Goal: Transaction & Acquisition: Purchase product/service

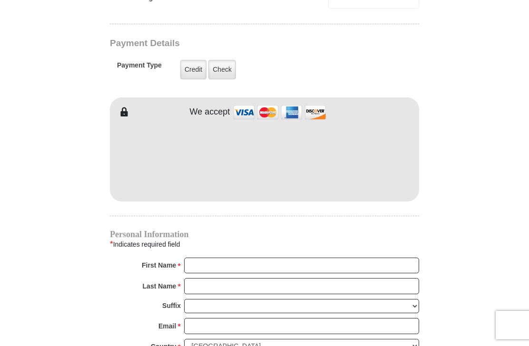
scroll to position [734, 0]
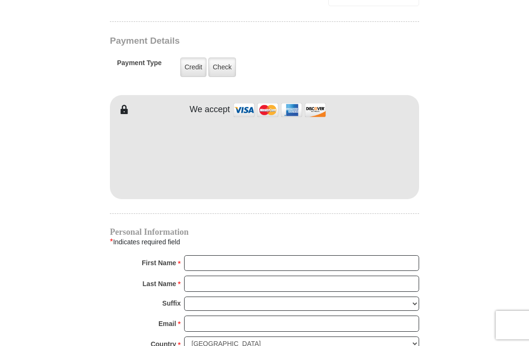
click at [222, 71] on label "Check" at bounding box center [222, 68] width 28 height 20
click at [0, 0] on input "Check" at bounding box center [0, 0] width 0 height 0
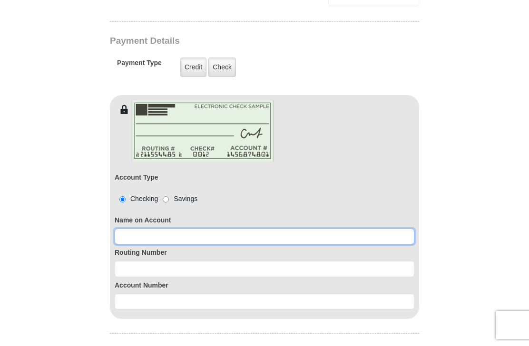
click at [140, 237] on input at bounding box center [265, 237] width 300 height 16
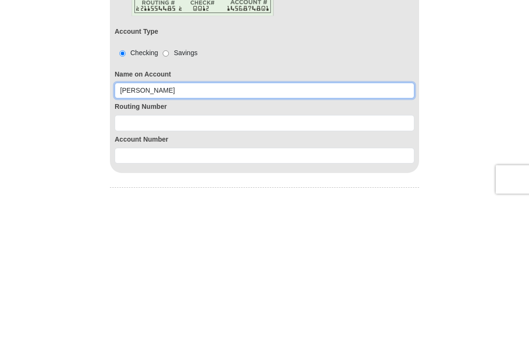
type input "[PERSON_NAME]"
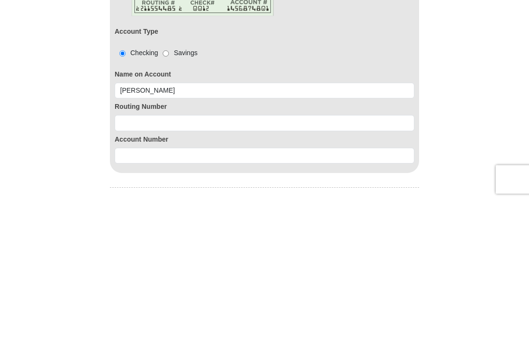
click at [141, 261] on input at bounding box center [265, 269] width 300 height 16
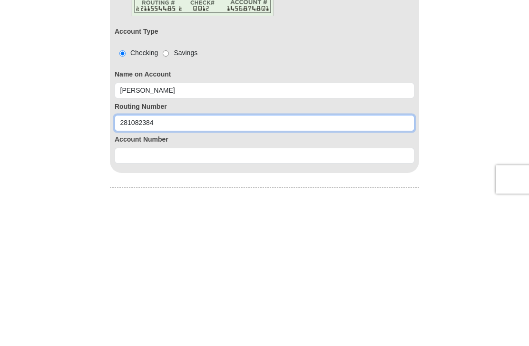
type input "281082384"
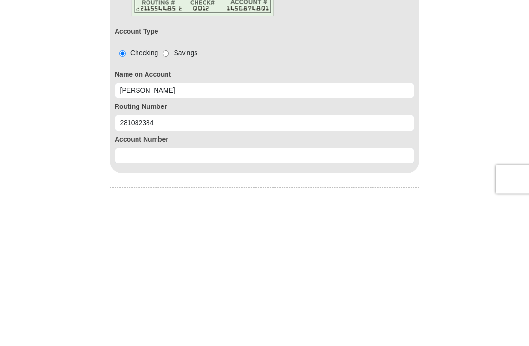
click at [135, 294] on input at bounding box center [265, 302] width 300 height 16
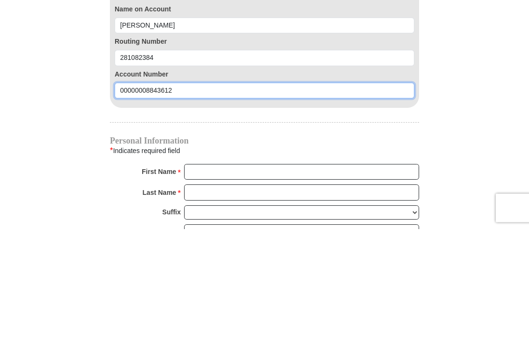
scroll to position [829, 0]
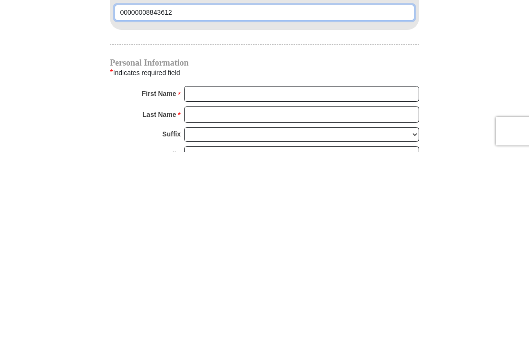
type input "00000008843612"
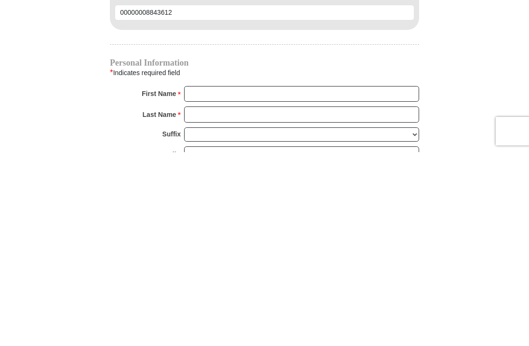
click at [217, 280] on input "First Name *" at bounding box center [301, 288] width 235 height 16
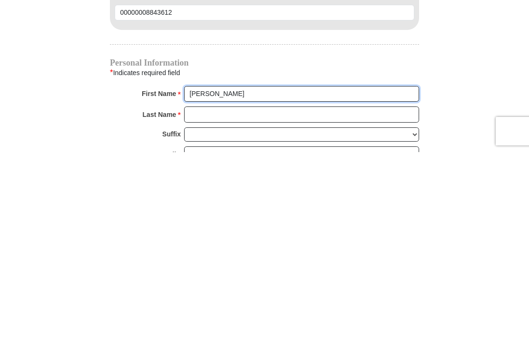
type input "[PERSON_NAME]"
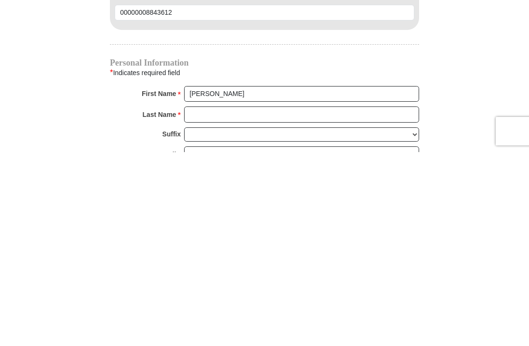
click at [209, 301] on input "Last Name *" at bounding box center [301, 309] width 235 height 16
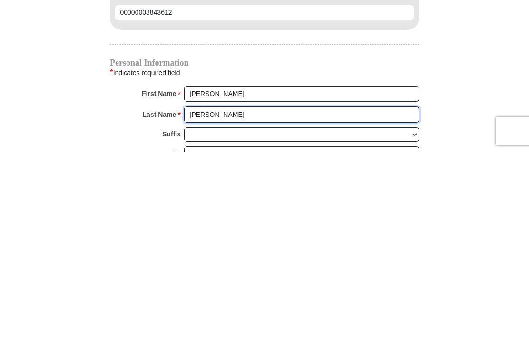
type input "[PERSON_NAME]"
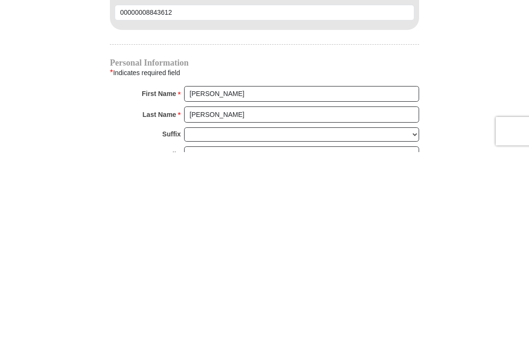
click at [214, 341] on input "Email *" at bounding box center [301, 349] width 235 height 16
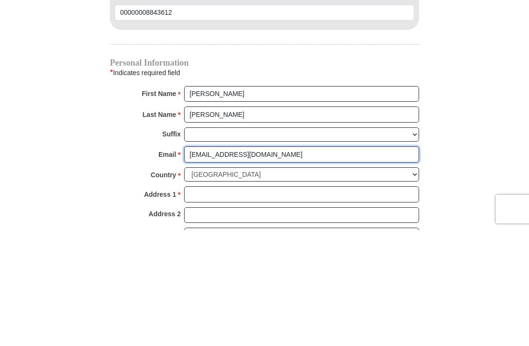
scroll to position [908, 0]
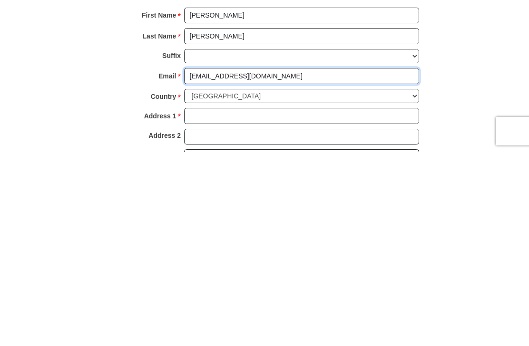
type input "Godsownone94@yahho.com"
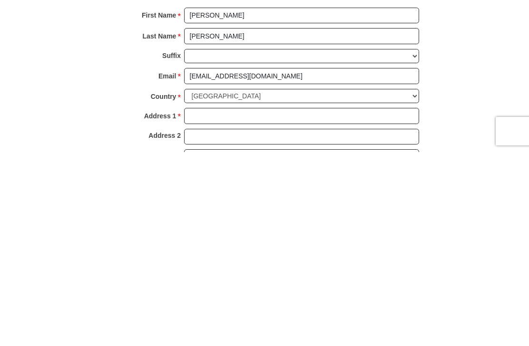
click at [215, 302] on input "Address 1 *" at bounding box center [301, 310] width 235 height 16
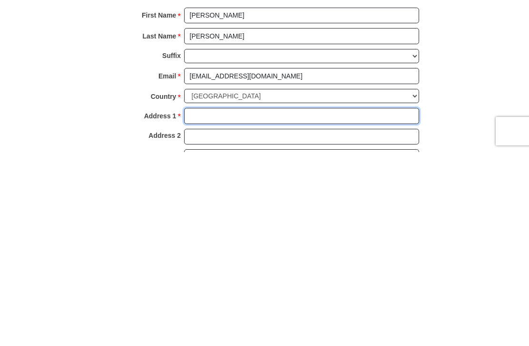
type input "PO Box 90082"
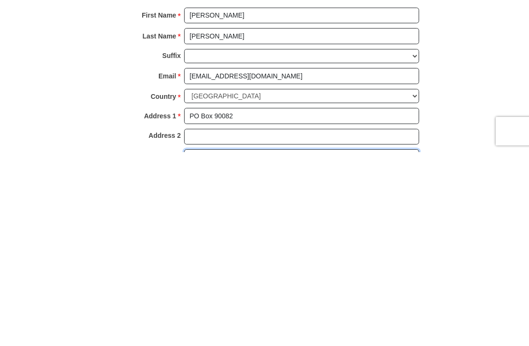
type input "[GEOGRAPHIC_DATA]"
select select "WI"
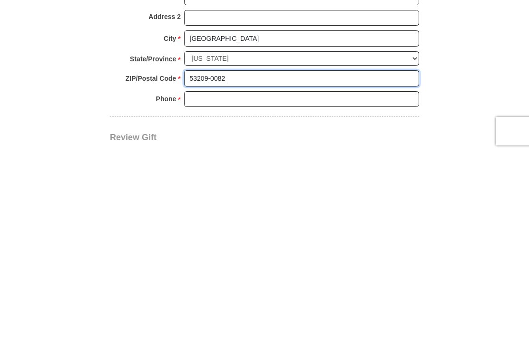
click at [235, 265] on input "53209-0082" at bounding box center [301, 273] width 235 height 16
type input "53209"
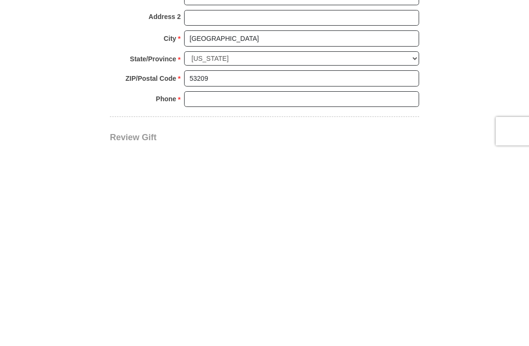
click at [207, 286] on input "Phone * *" at bounding box center [301, 294] width 235 height 16
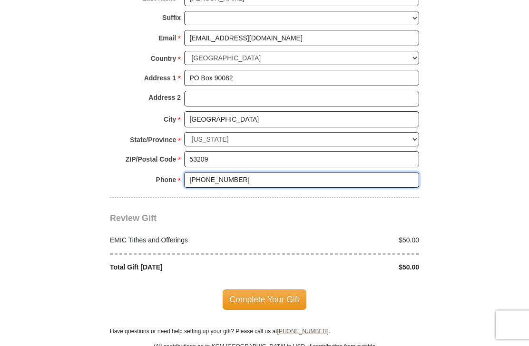
scroll to position [1140, 0]
type input "[PHONE_NUMBER]"
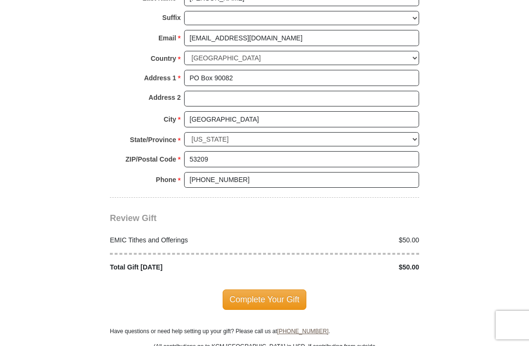
click at [267, 295] on span "Complete Your Gift" at bounding box center [265, 300] width 84 height 20
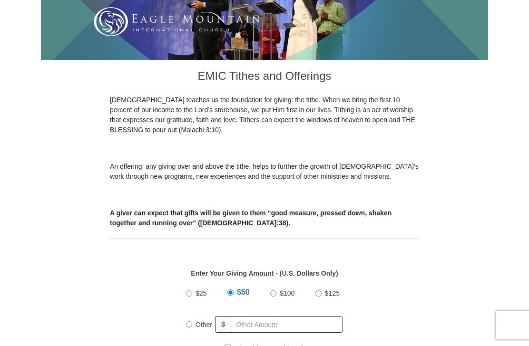
scroll to position [367, 0]
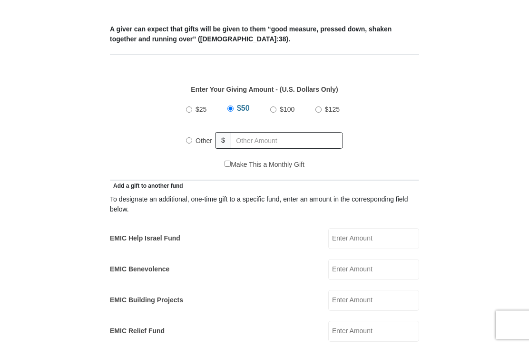
click at [192, 143] on input "Other" at bounding box center [189, 141] width 6 height 6
radio input "true"
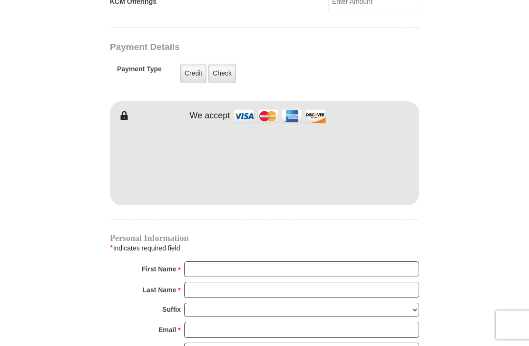
scroll to position [728, 0]
type input "300.00"
click at [218, 81] on label "Check" at bounding box center [222, 74] width 28 height 20
click at [0, 0] on input "Check" at bounding box center [0, 0] width 0 height 0
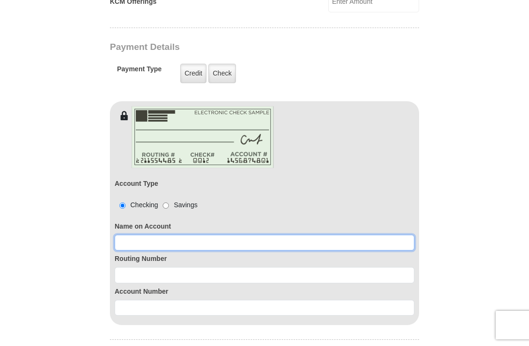
click at [132, 245] on input at bounding box center [265, 243] width 300 height 16
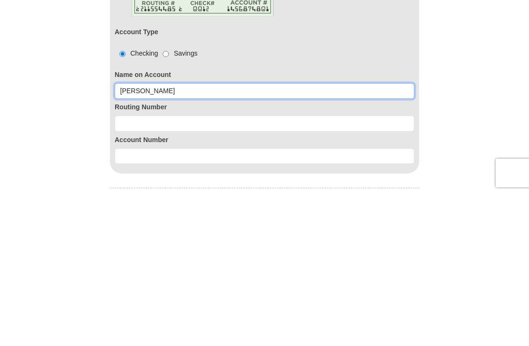
type input "[PERSON_NAME]"
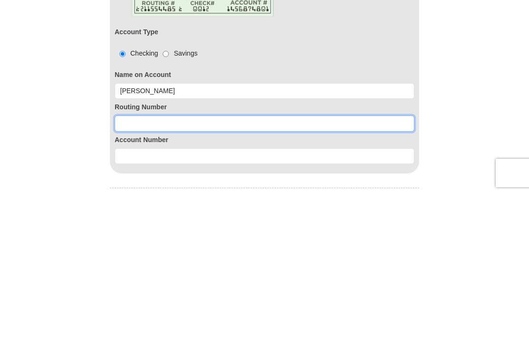
click at [142, 268] on input at bounding box center [265, 276] width 300 height 16
type input "275981378"
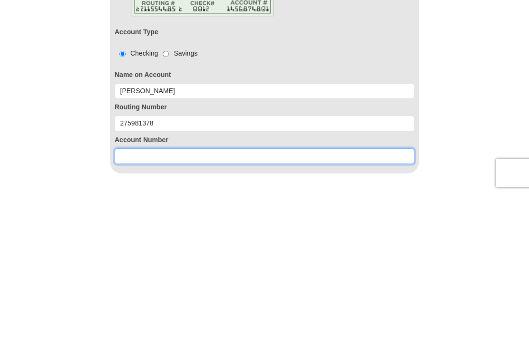
click at [134, 301] on input at bounding box center [265, 309] width 300 height 16
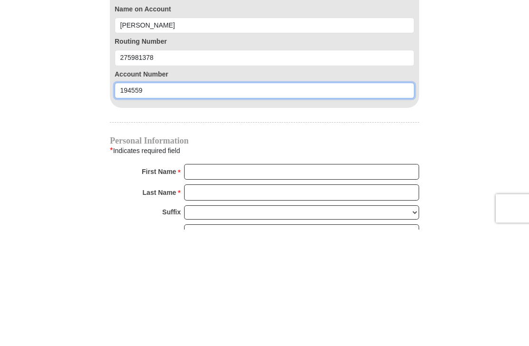
scroll to position [830, 0]
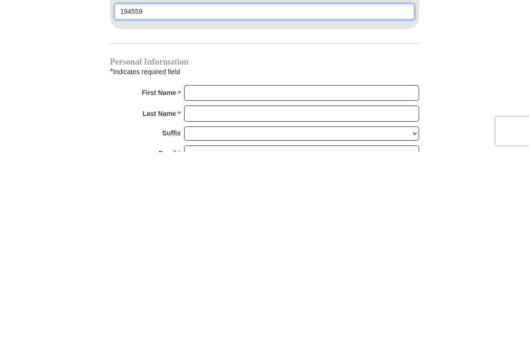
type input "194559"
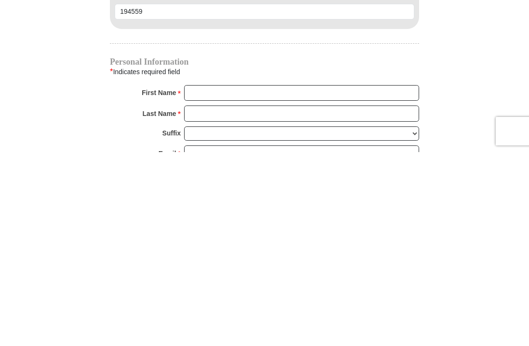
click at [211, 279] on input "First Name *" at bounding box center [301, 287] width 235 height 16
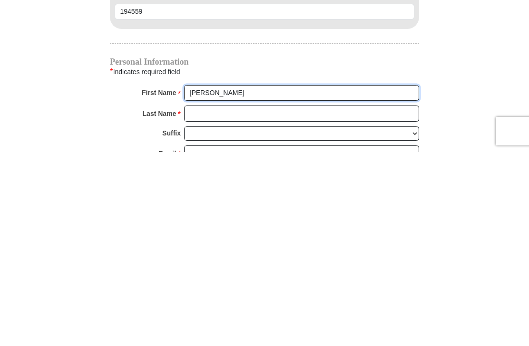
type input "[PERSON_NAME]"
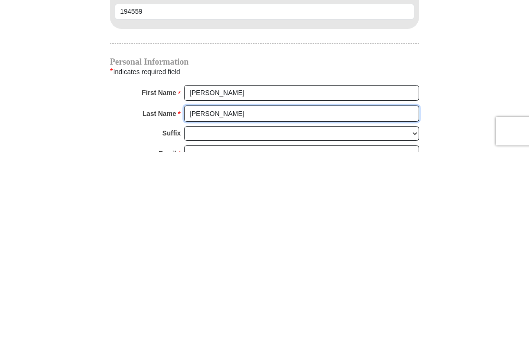
type input "[PERSON_NAME]"
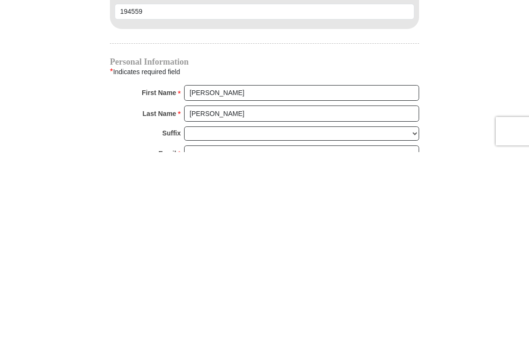
click at [213, 340] on input "Email *" at bounding box center [301, 348] width 235 height 16
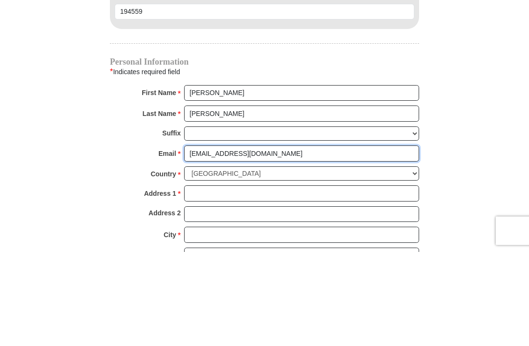
scroll to position [930, 0]
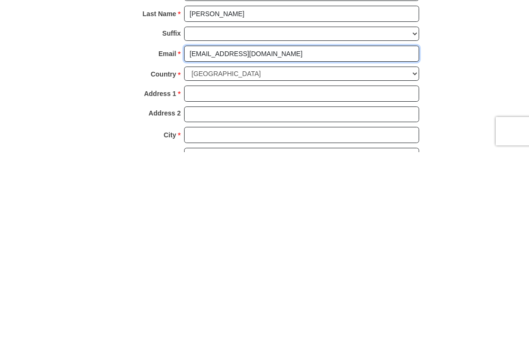
type input "[EMAIL_ADDRESS][DOMAIN_NAME]"
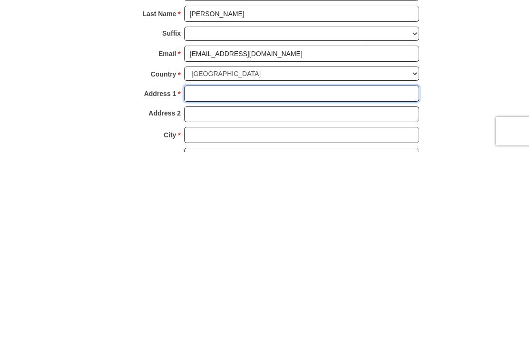
click at [215, 280] on input "Address 1 *" at bounding box center [301, 288] width 235 height 16
type input "PO Box 90082"
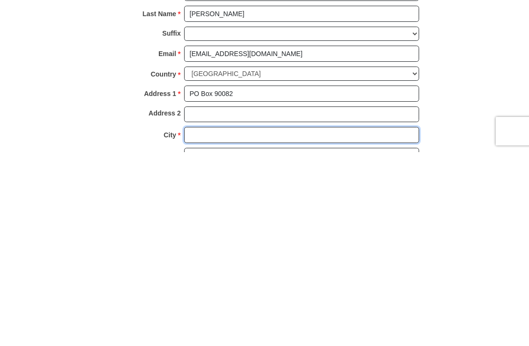
type input "[GEOGRAPHIC_DATA]"
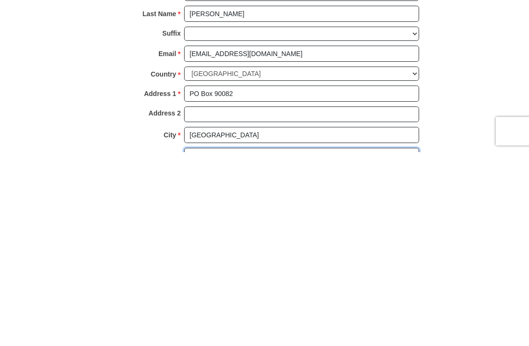
select select "WI"
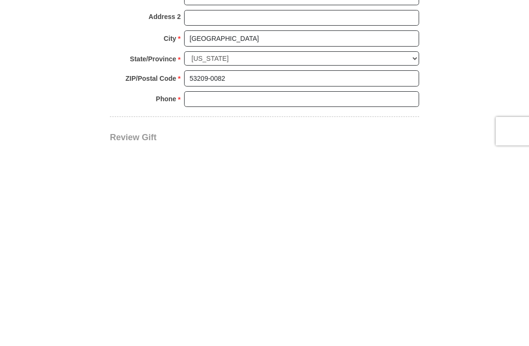
click at [240, 265] on input "53209-0082" at bounding box center [301, 273] width 235 height 16
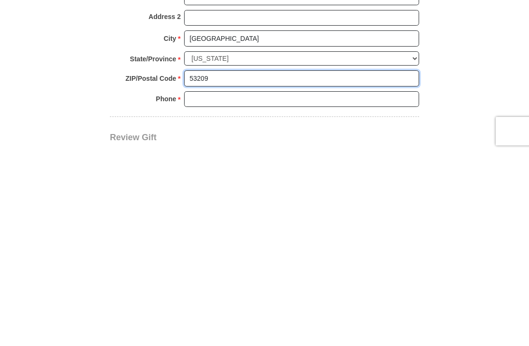
type input "53209"
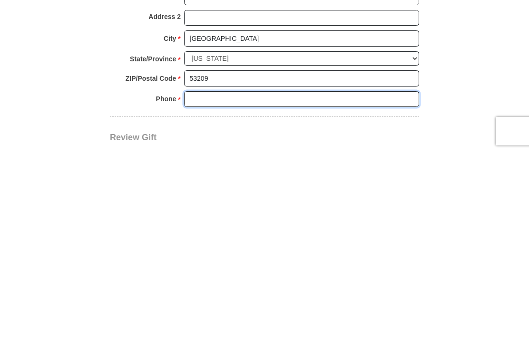
click at [201, 286] on input "Phone * *" at bounding box center [301, 294] width 235 height 16
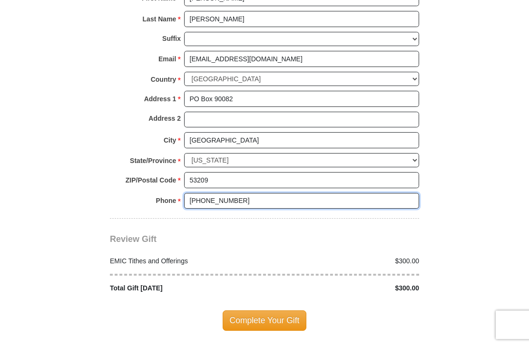
scroll to position [1119, 0]
type input "[PHONE_NUMBER]"
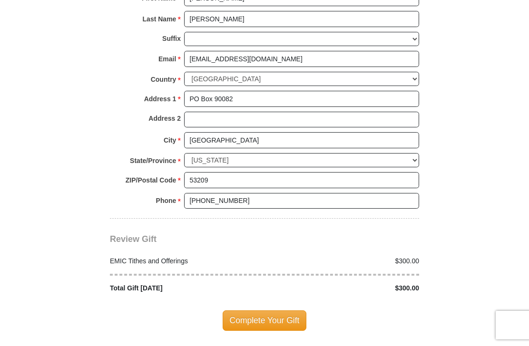
click at [274, 316] on span "Complete Your Gift" at bounding box center [265, 321] width 84 height 20
